Goal: Transaction & Acquisition: Download file/media

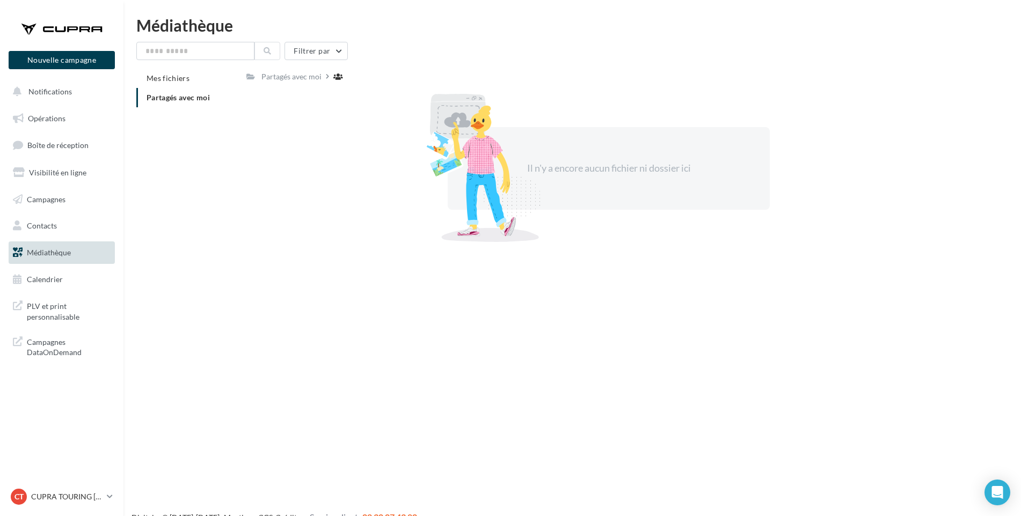
click at [385, 275] on div "Nouvelle campagne Nouvelle campagne Notifications Opérations Boîte de réception…" at bounding box center [510, 275] width 1021 height 516
click at [184, 97] on span "Partagés avec moi" at bounding box center [177, 97] width 63 height 9
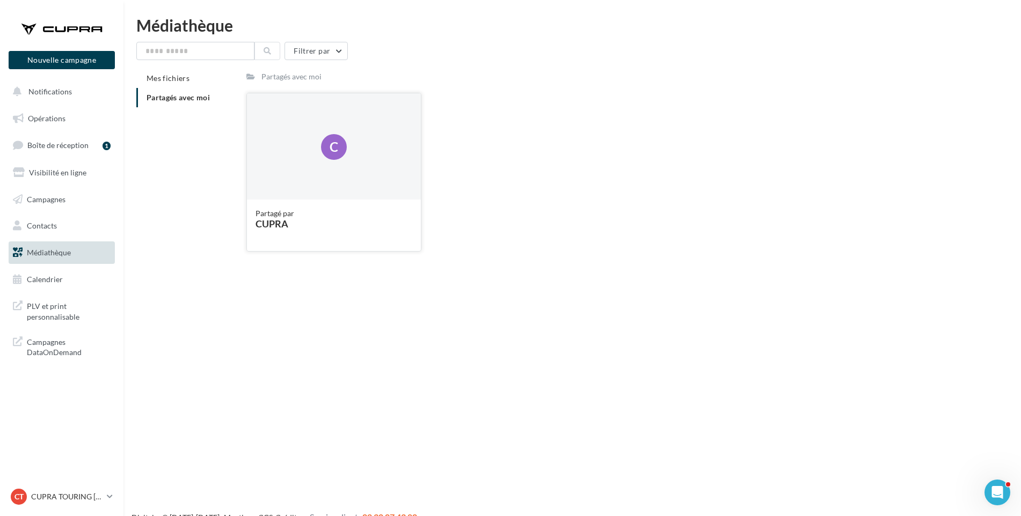
click at [344, 172] on div "C" at bounding box center [334, 146] width 174 height 107
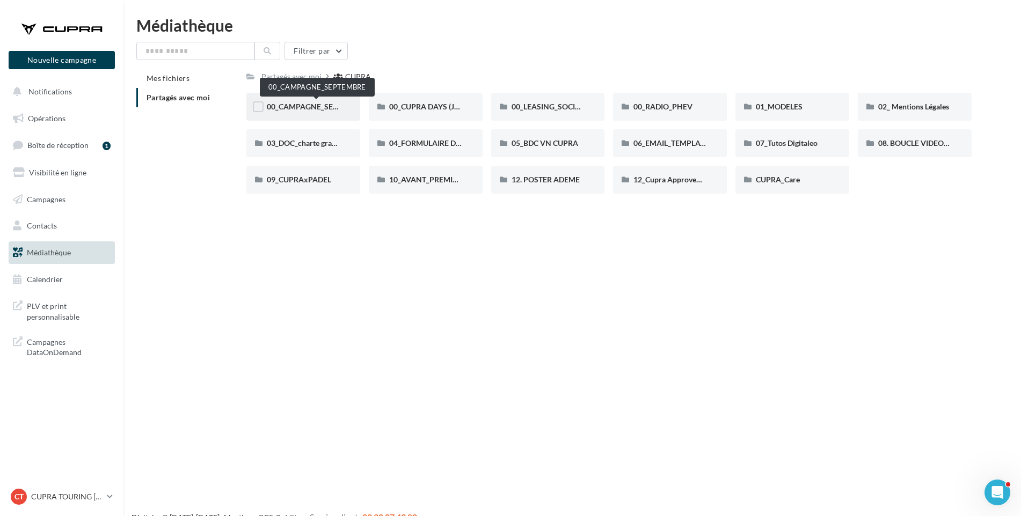
click at [307, 106] on span "00_CAMPAGNE_SEPTEMBRE" at bounding box center [317, 106] width 100 height 9
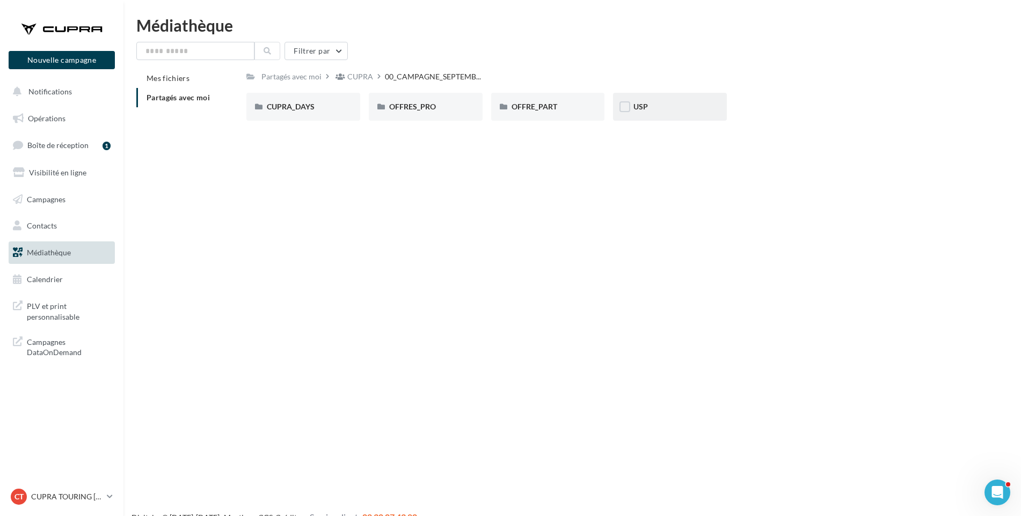
click at [681, 112] on div "USP" at bounding box center [669, 106] width 73 height 11
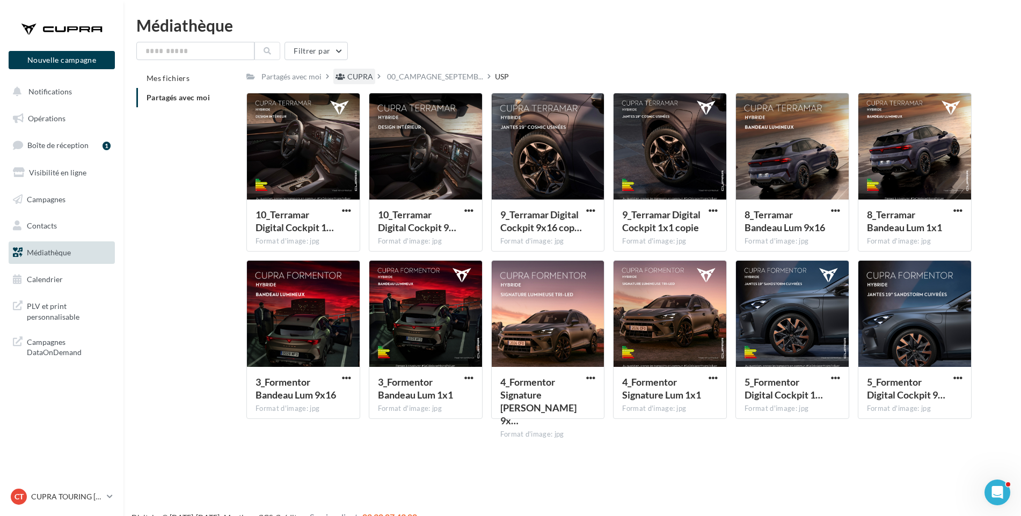
click at [354, 75] on div "CUPRA" at bounding box center [360, 76] width 26 height 11
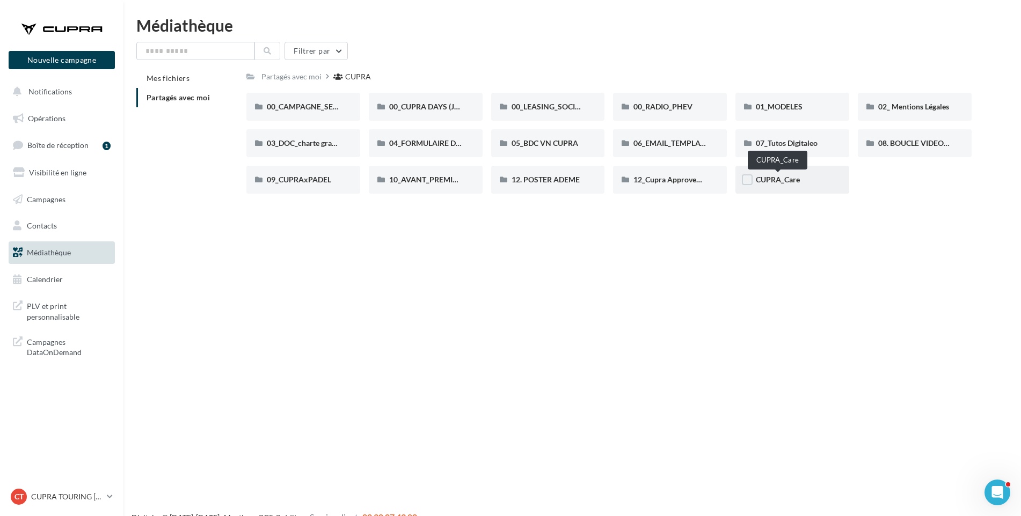
click at [790, 184] on span "CUPRA_Care" at bounding box center [777, 179] width 44 height 9
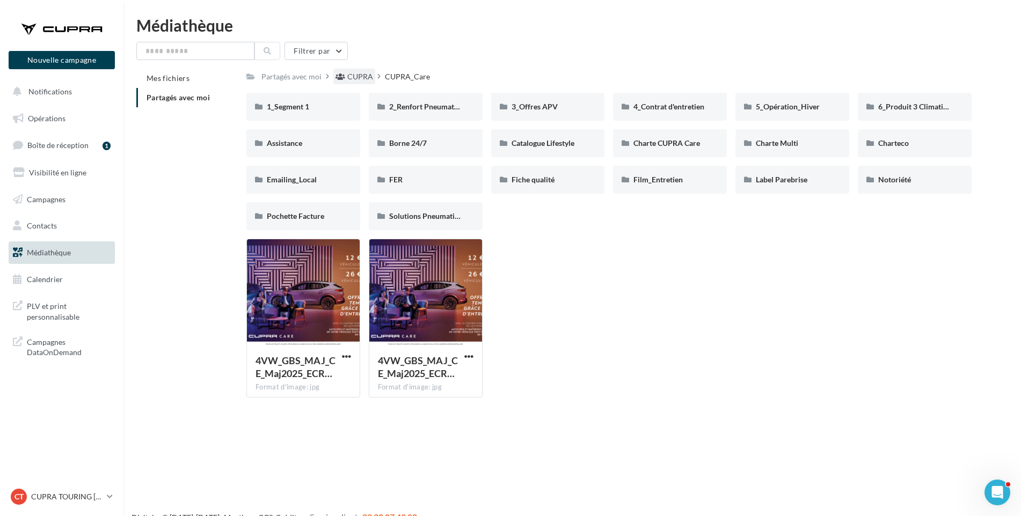
click at [360, 75] on div "CUPRA" at bounding box center [360, 76] width 26 height 11
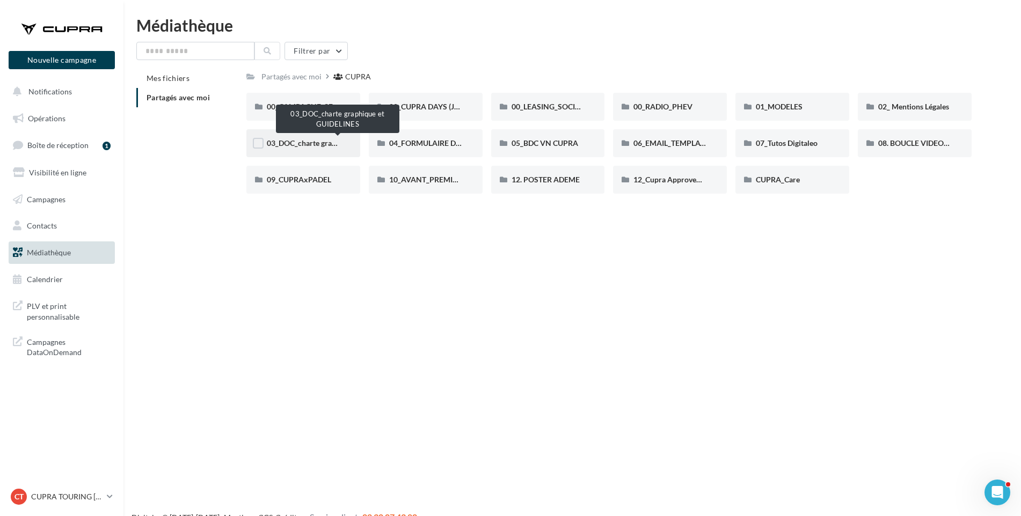
click at [311, 145] on span "03_DOC_charte graphique et GUIDELINES" at bounding box center [337, 142] width 141 height 9
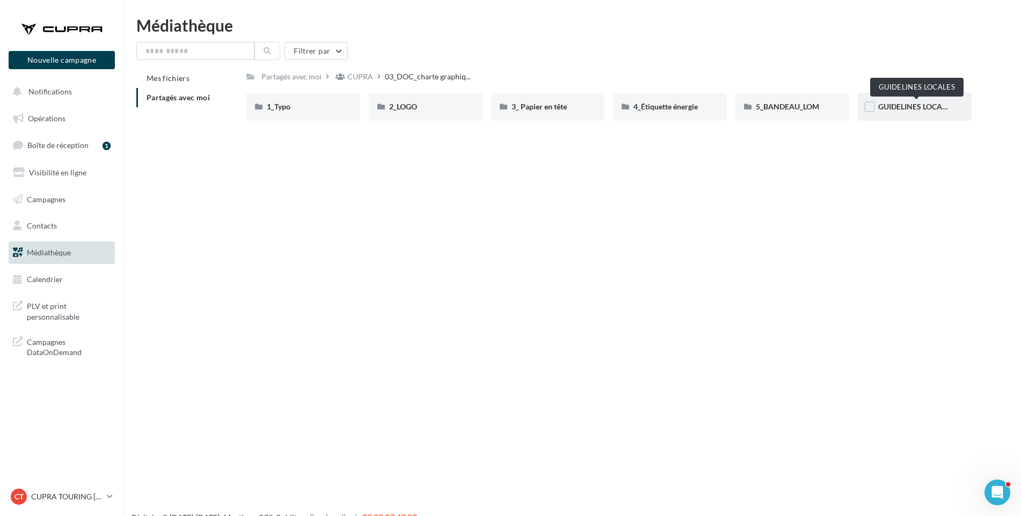
click at [914, 106] on span "GUIDELINES LOCALES" at bounding box center [916, 106] width 76 height 9
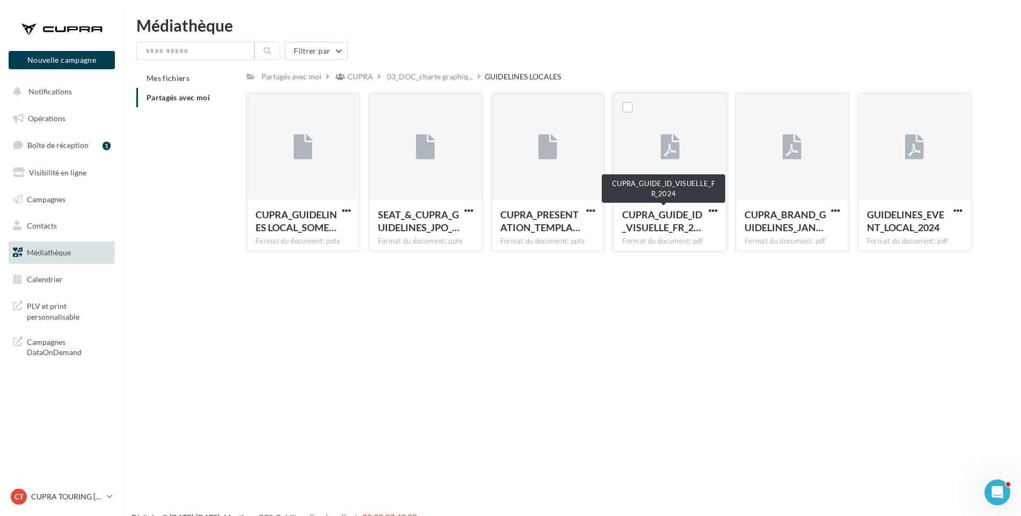
click at [651, 215] on span "CUPRA_GUIDE_ID_VISUELLE_FR_2…" at bounding box center [662, 221] width 80 height 25
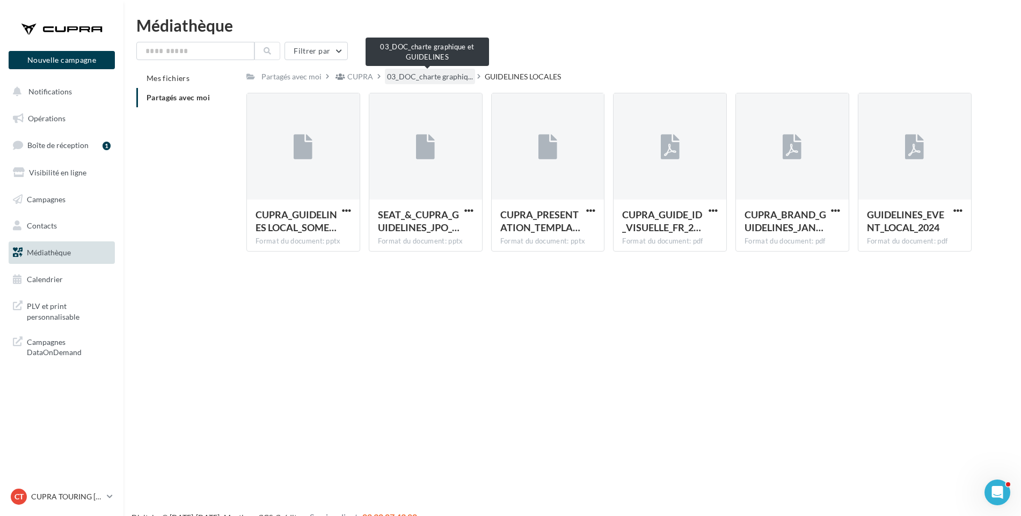
click at [448, 78] on span "03_DOC_charte graphiq..." at bounding box center [430, 76] width 86 height 11
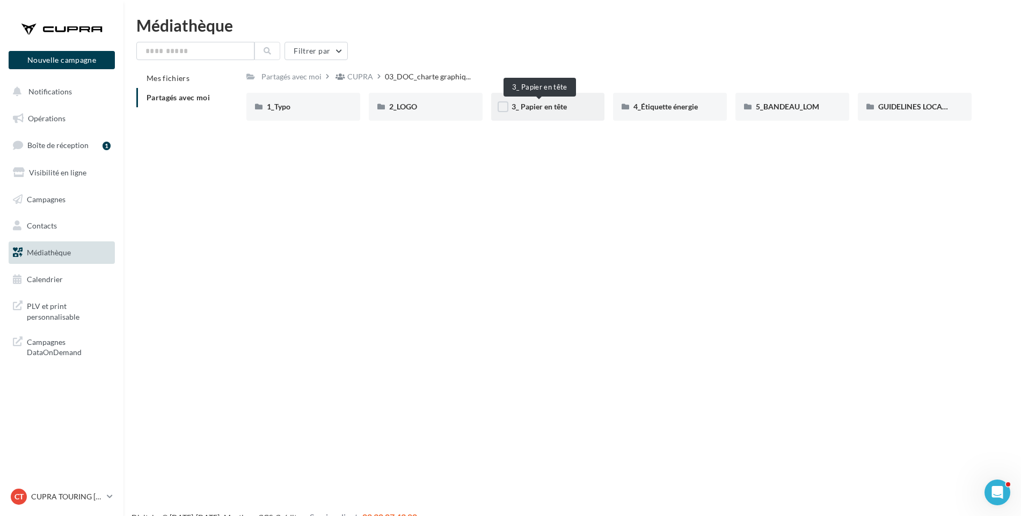
click at [541, 108] on span "3_ Papier en tête" at bounding box center [538, 106] width 55 height 9
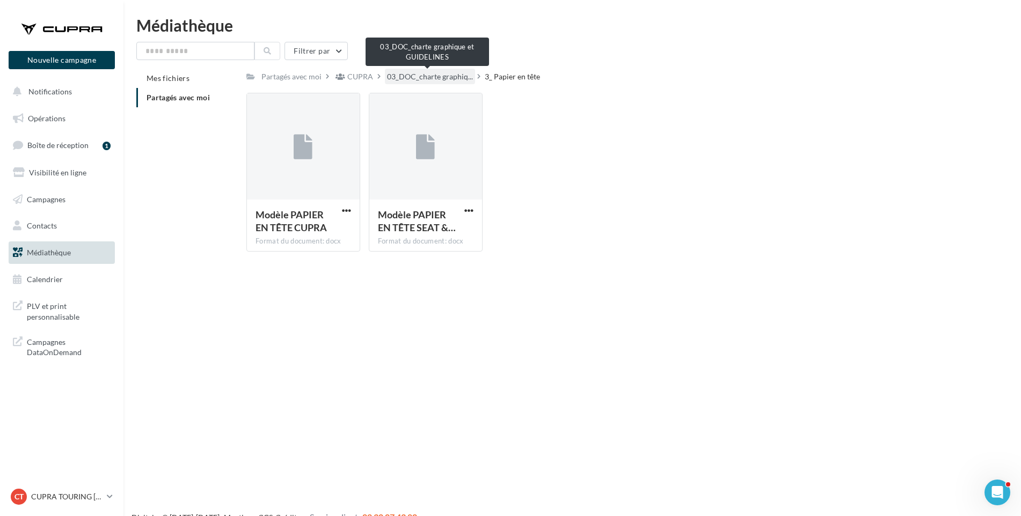
click at [420, 75] on span "03_DOC_charte graphiq..." at bounding box center [430, 76] width 86 height 11
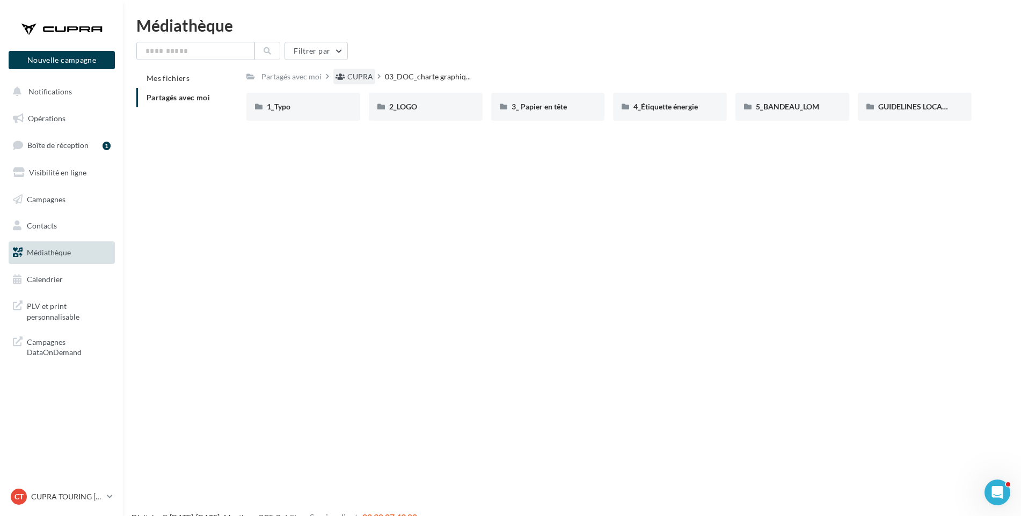
click at [357, 79] on div "CUPRA" at bounding box center [360, 76] width 26 height 11
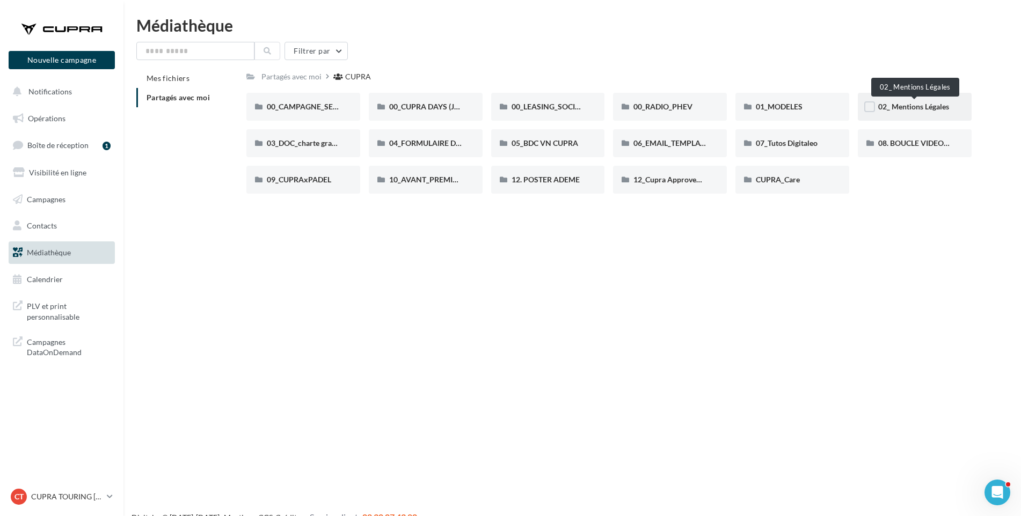
click at [907, 102] on span "02_ Mentions Légales" at bounding box center [913, 106] width 71 height 9
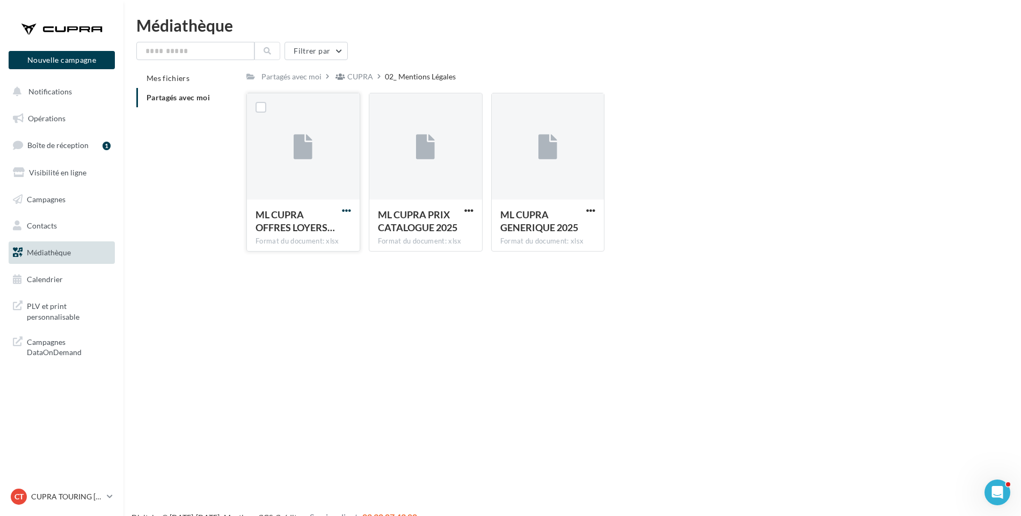
click at [345, 209] on span "button" at bounding box center [346, 210] width 9 height 9
click at [332, 229] on button "Télécharger" at bounding box center [299, 232] width 107 height 28
click at [355, 74] on div "CUPRA" at bounding box center [360, 76] width 26 height 11
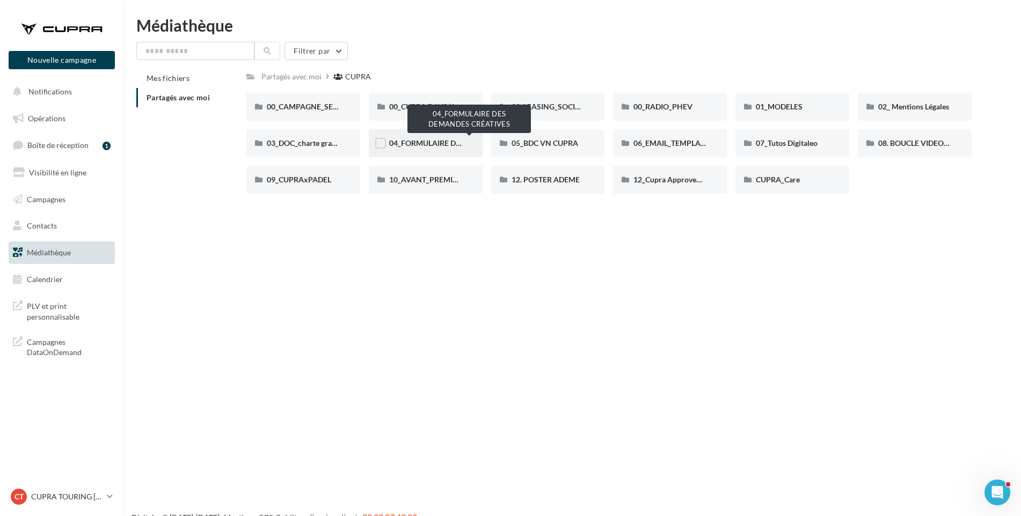
click at [443, 143] on span "04_FORMULAIRE DES DEMANDES CRÉATIVES" at bounding box center [468, 142] width 159 height 9
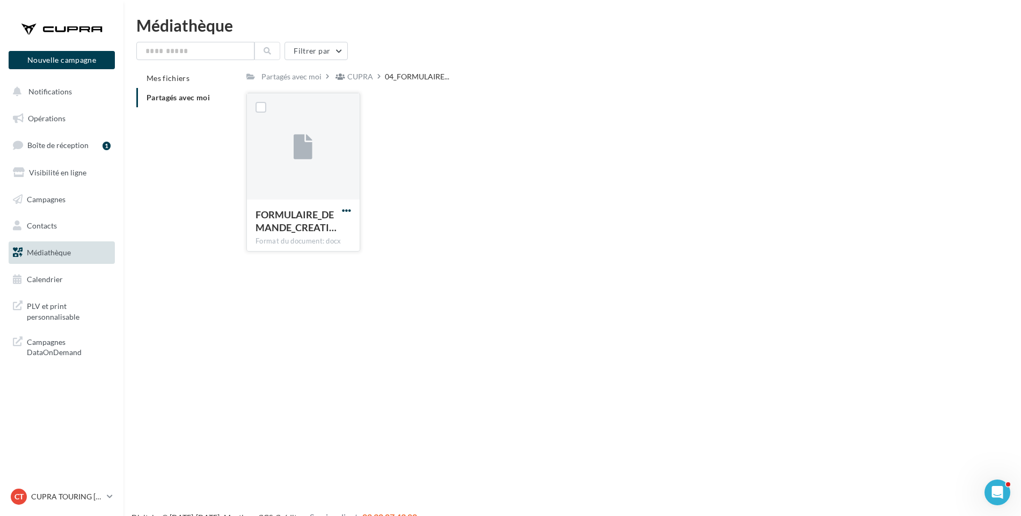
click at [346, 212] on span "button" at bounding box center [346, 210] width 9 height 9
click at [339, 226] on button "Télécharger" at bounding box center [299, 232] width 107 height 28
click at [356, 75] on div "CUPRA" at bounding box center [360, 76] width 26 height 11
